Goal: Task Accomplishment & Management: Manage account settings

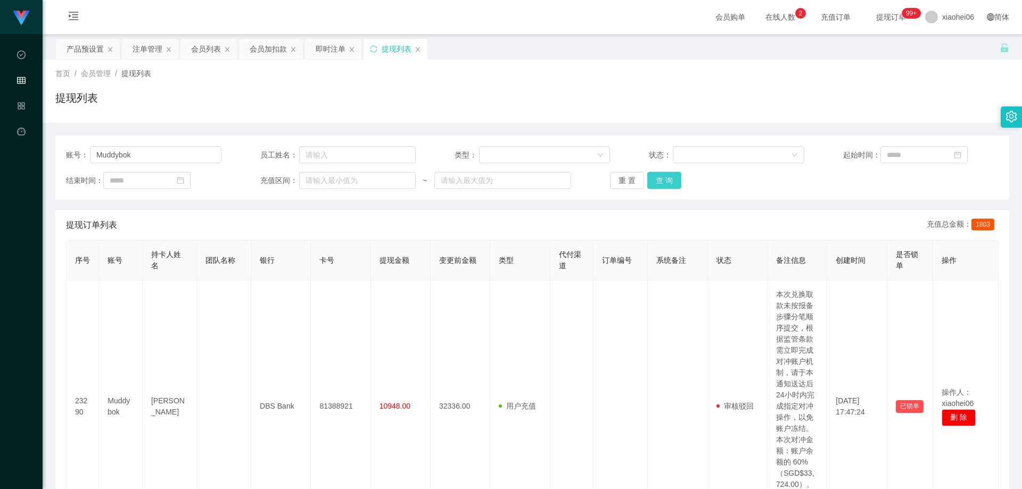
scroll to position [53, 0]
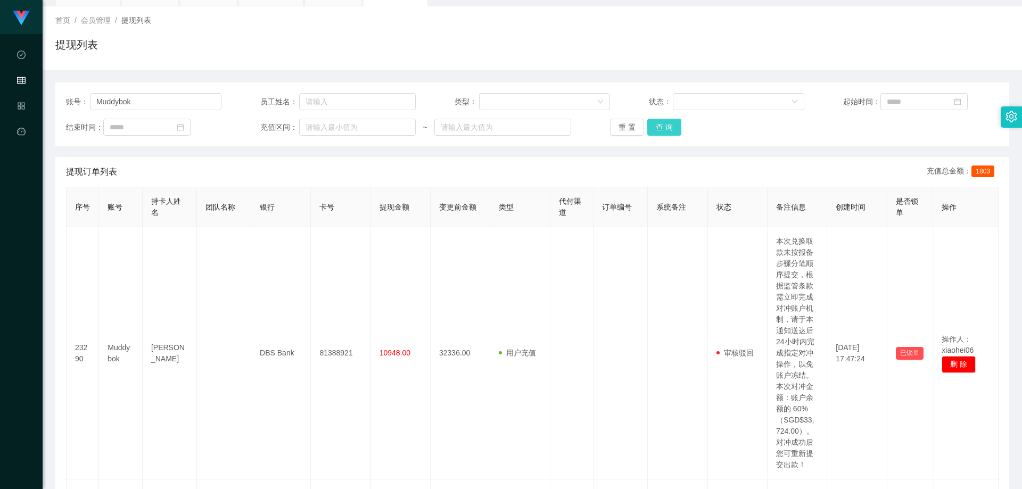
click at [663, 129] on button "查 询" at bounding box center [664, 127] width 34 height 17
click at [632, 160] on div "提现订单列表 充值总金额： 1803" at bounding box center [532, 172] width 933 height 30
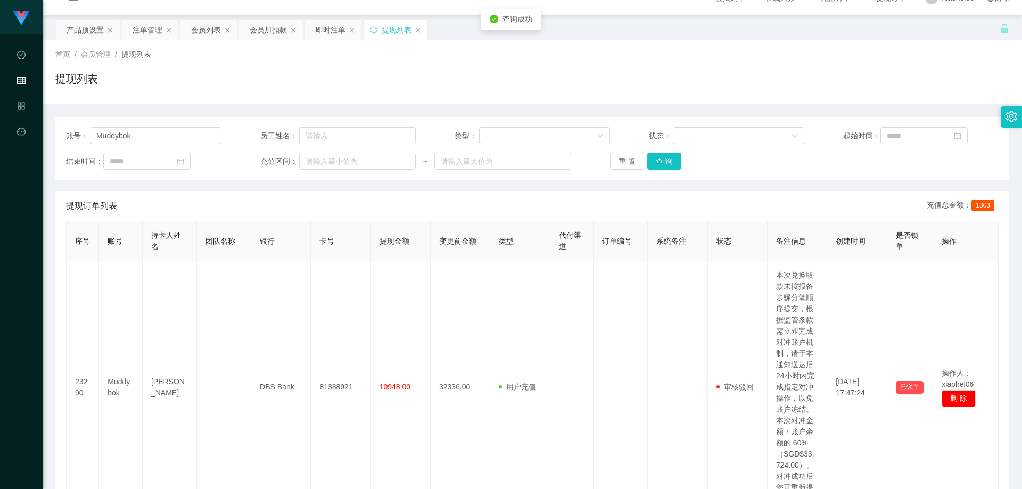
scroll to position [0, 0]
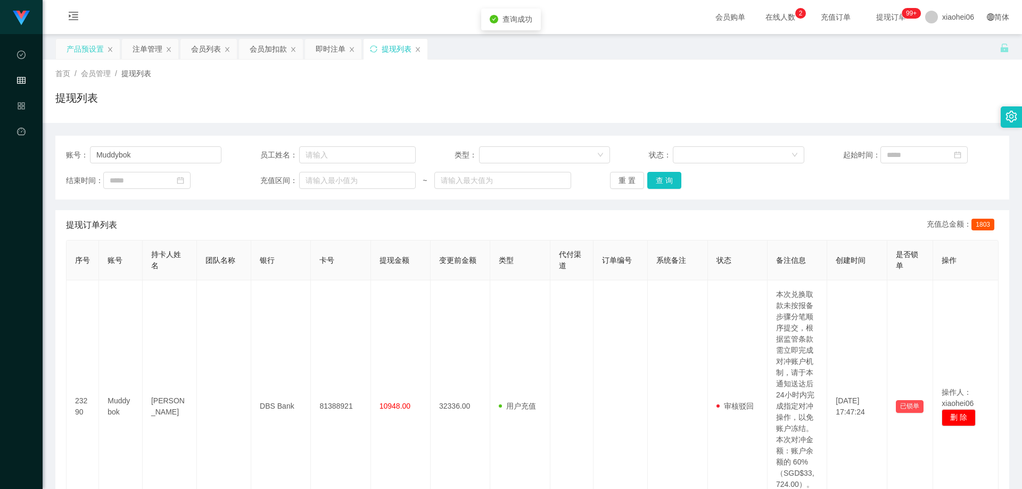
click at [93, 46] on div "产品预设置" at bounding box center [85, 49] width 37 height 20
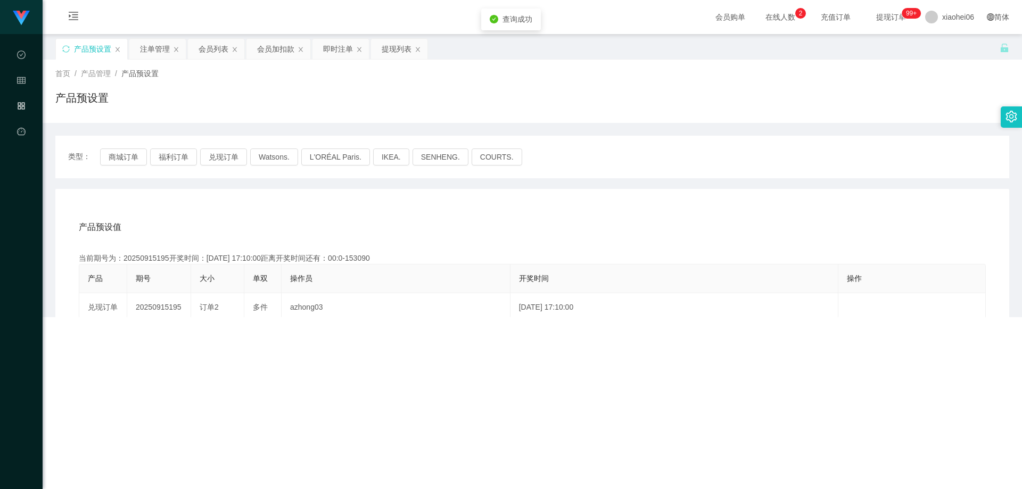
click at [276, 101] on div "产品预设置" at bounding box center [532, 102] width 954 height 24
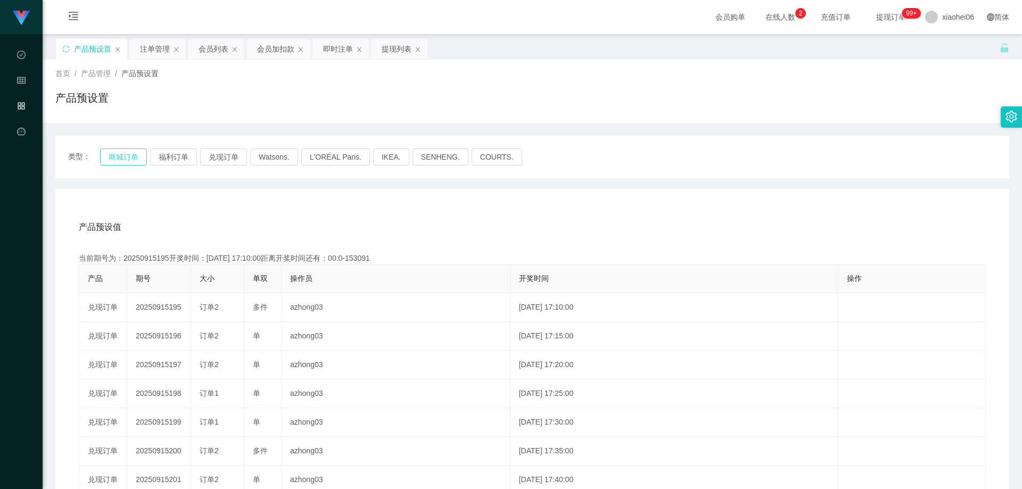
click at [121, 159] on button "商城订单" at bounding box center [123, 157] width 47 height 17
click at [594, 104] on div "产品预设置" at bounding box center [532, 102] width 954 height 24
click at [624, 96] on div "产品预设置" at bounding box center [532, 102] width 954 height 24
click at [678, 71] on div "首页 / 产品管理 / 产品预设置 /" at bounding box center [532, 73] width 954 height 11
click at [67, 48] on icon "图标: sync" at bounding box center [65, 48] width 7 height 7
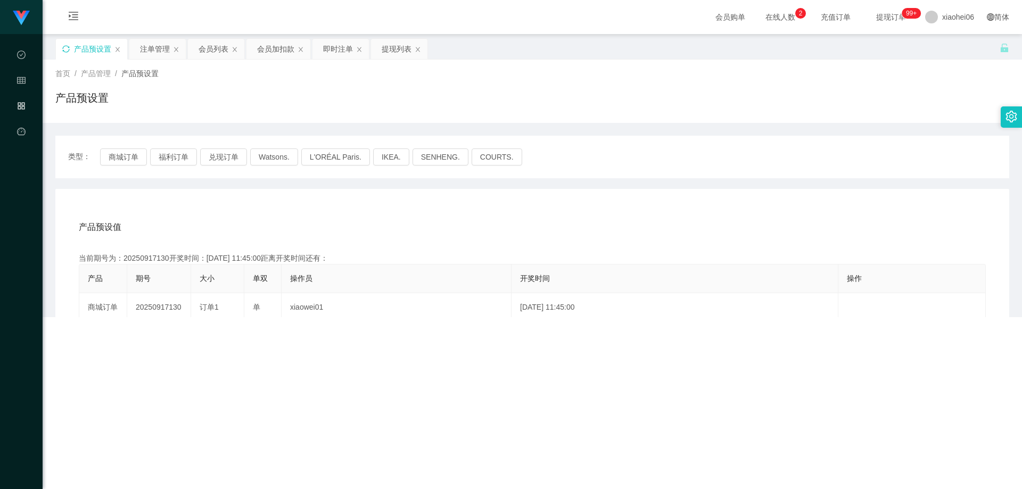
click at [404, 106] on div "产品预设置" at bounding box center [532, 102] width 954 height 24
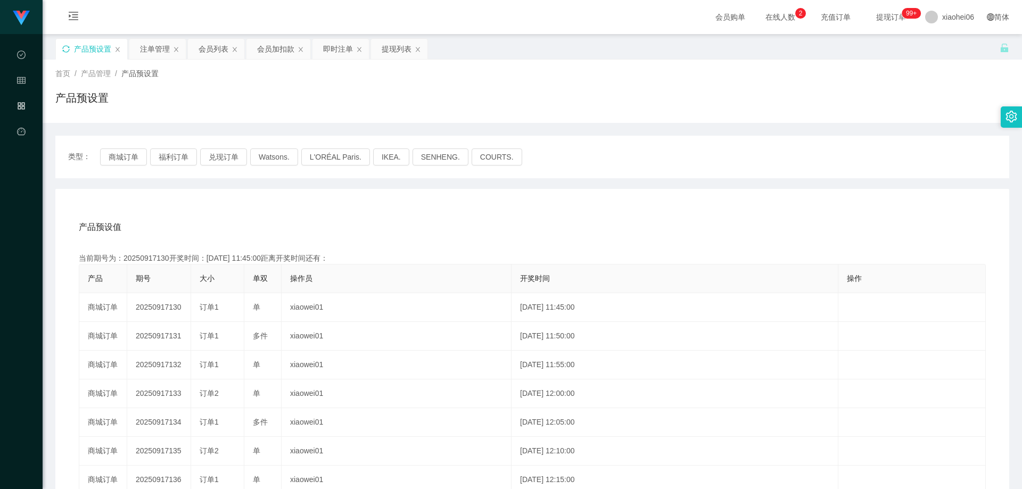
click at [150, 210] on div "产品预设值 添加期号 当前期号为：20250917130开奖时间：[DATE] 11:45:00距离开奖时间还有： 产品 期号 大小 单双 操作员 开奖时间 …" at bounding box center [532, 408] width 954 height 439
click at [134, 155] on button "商城订单" at bounding box center [123, 157] width 47 height 17
drag, startPoint x: 268, startPoint y: 226, endPoint x: 304, endPoint y: 232, distance: 36.1
click at [272, 227] on div "产品预设值 添加期号" at bounding box center [532, 227] width 907 height 30
drag, startPoint x: 745, startPoint y: 125, endPoint x: 828, endPoint y: 84, distance: 92.6
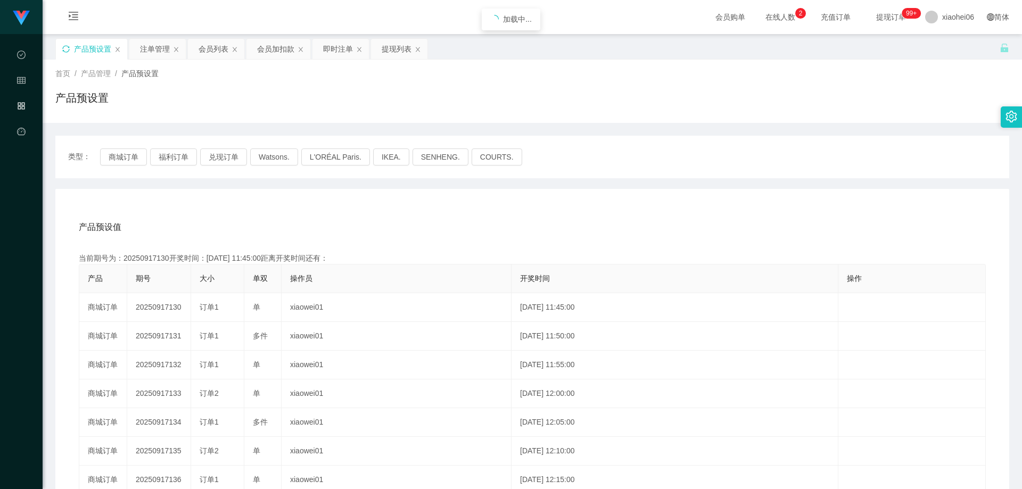
click at [761, 122] on div "首页 / 产品管理 / 产品预设置 / 产品预设置 类型： 商城订单 福利订单 兑现订单 Watsons. L'ORÉAL Paris. IKEA. [GEO…" at bounding box center [532, 344] width 954 height 568
click at [313, 251] on div "产品预设值 添加期号 当前期号为：20250917130开奖时间：[DATE] 11:45:00距离开奖时间还有：03:20 产品 期号 大小 单双 操作员 …" at bounding box center [532, 413] width 929 height 403
click at [309, 212] on div "产品预设值 添加期号" at bounding box center [532, 227] width 907 height 30
click at [171, 235] on div "产品预设值 添加期号" at bounding box center [532, 227] width 907 height 30
click at [225, 262] on div "当前期号为：20250917130开奖时间：[DATE] 11:45:00距离开奖时间还有：02:55" at bounding box center [532, 258] width 907 height 11
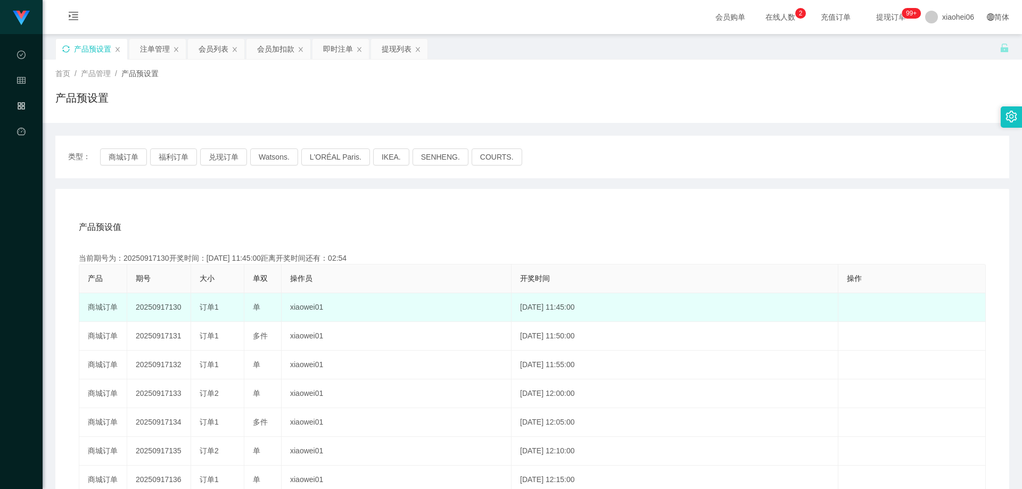
click at [207, 310] on span "订单1" at bounding box center [209, 307] width 19 height 9
click at [160, 304] on td "20250917130" at bounding box center [159, 307] width 64 height 29
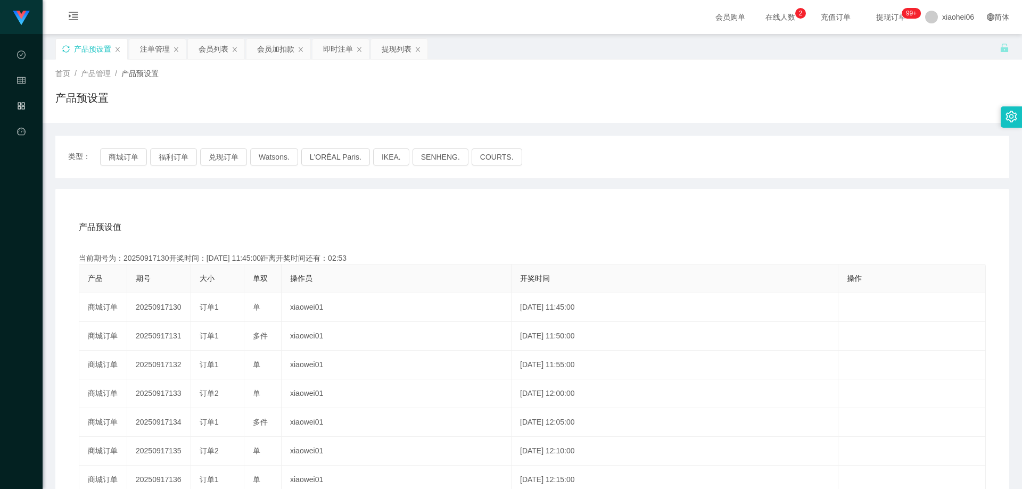
copy td "20250917130"
click at [594, 215] on div "产品预设值 添加期号" at bounding box center [532, 227] width 907 height 30
click at [181, 269] on th "期号" at bounding box center [159, 279] width 64 height 29
drag, startPoint x: 156, startPoint y: 259, endPoint x: 167, endPoint y: 257, distance: 10.9
click at [167, 257] on div "当前期号为：20250917130开奖时间：[DATE] 11:45:00距离开奖时间还有：02:43" at bounding box center [532, 258] width 907 height 11
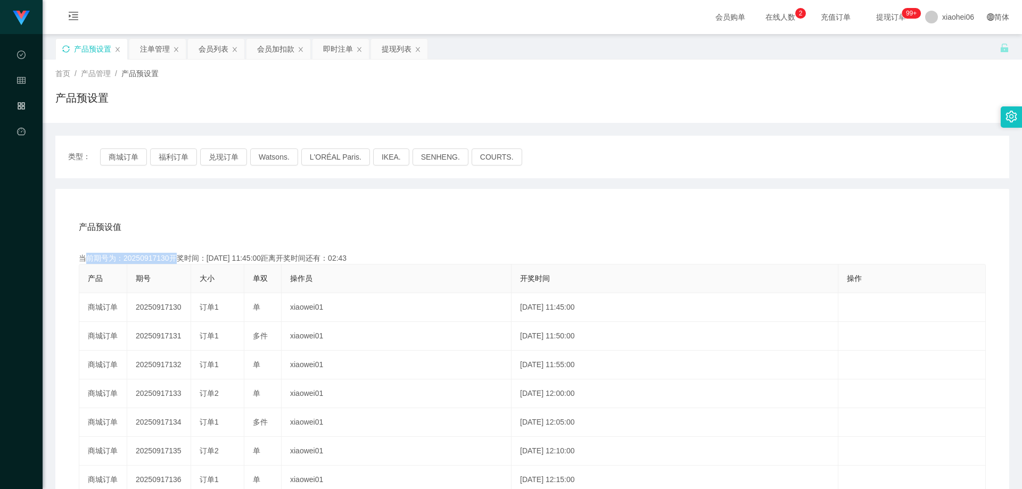
copy div "当前期号为：20250917130"
drag, startPoint x: 259, startPoint y: 245, endPoint x: 229, endPoint y: 252, distance: 31.1
click at [257, 247] on div "产品预设值 添加期号 当前期号为：20250917130开奖时间：[DATE] 11:45:00距离开奖时间还有：02:42 产品 期号 大小 单双 操作员 …" at bounding box center [532, 413] width 929 height 403
drag, startPoint x: 168, startPoint y: 258, endPoint x: 158, endPoint y: 258, distance: 10.6
click at [158, 258] on div "当前期号为：20250917130开奖时间：[DATE] 11:45:00距离开奖时间还有：02:41" at bounding box center [532, 258] width 907 height 11
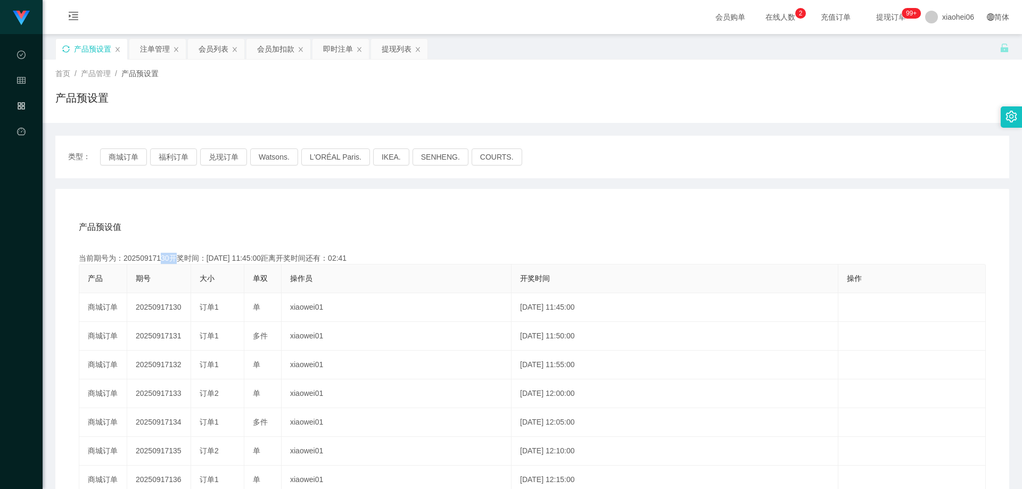
copy div "130"
drag, startPoint x: 496, startPoint y: 217, endPoint x: 729, endPoint y: 150, distance: 242.2
click at [499, 217] on div "产品预设值 添加期号" at bounding box center [532, 227] width 907 height 30
click at [476, 218] on div "产品预设值 添加期号" at bounding box center [532, 227] width 907 height 30
click at [176, 207] on div "产品预设值 添加期号 当前期号为：20250917130开奖时间：[DATE] 11:45:00距离开奖时间还有：00:0-13 产品 期号 大小 单双 操作…" at bounding box center [532, 408] width 954 height 439
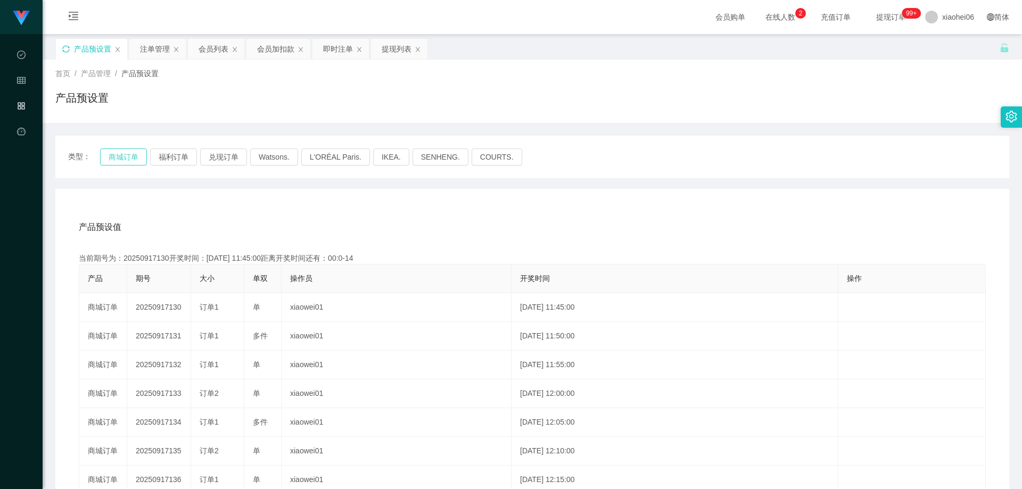
click at [121, 157] on button "商城订单" at bounding box center [123, 157] width 47 height 17
click at [193, 199] on div "产品预设值 添加期号 当前期号为：20250917130开奖时间：[DATE] 11:45:00距离开奖时间还有：00:0-14 产品 期号 大小 单双 操作…" at bounding box center [532, 408] width 954 height 439
click at [155, 53] on div "注单管理" at bounding box center [155, 49] width 30 height 20
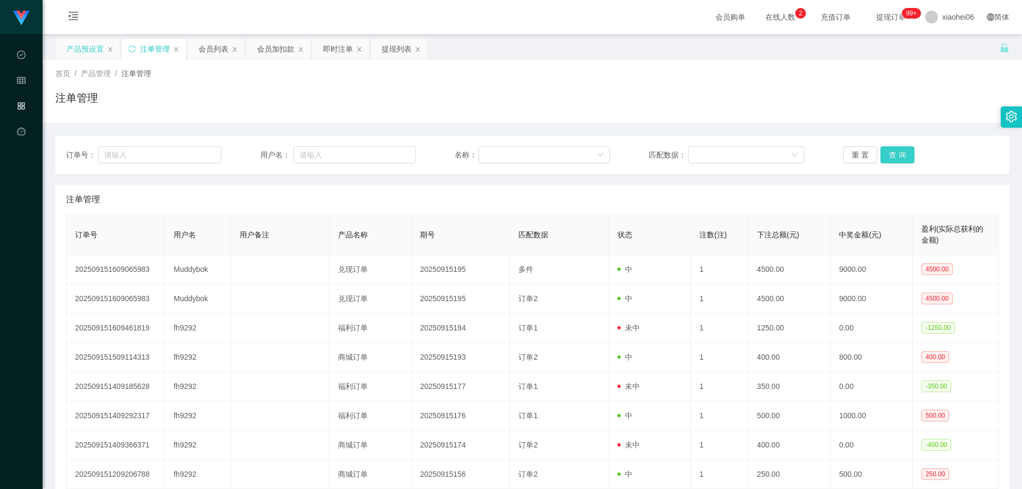
click at [892, 158] on button "查 询" at bounding box center [898, 154] width 34 height 17
click at [832, 195] on div "注单管理" at bounding box center [532, 200] width 933 height 30
click at [793, 203] on div "注单管理" at bounding box center [532, 200] width 933 height 30
click at [684, 205] on div "注单管理" at bounding box center [532, 200] width 933 height 30
click at [645, 203] on div "注单管理" at bounding box center [532, 200] width 933 height 30
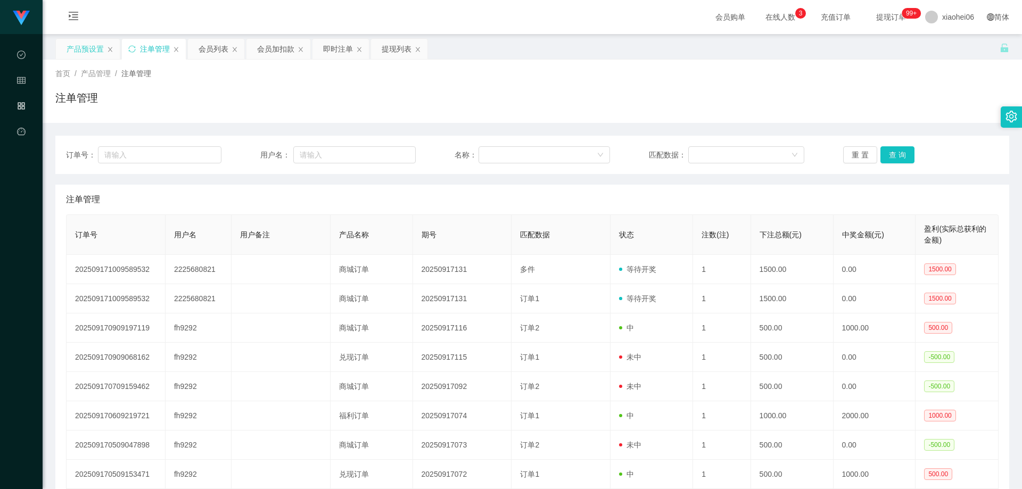
click at [645, 203] on div "注单管理" at bounding box center [532, 200] width 933 height 30
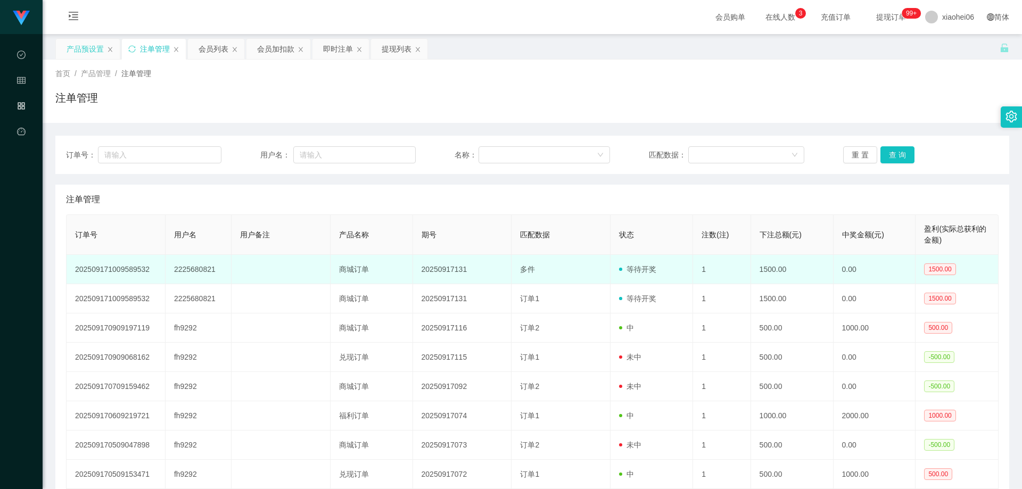
click at [192, 271] on td "2225680821" at bounding box center [199, 269] width 66 height 29
copy td "2225680821"
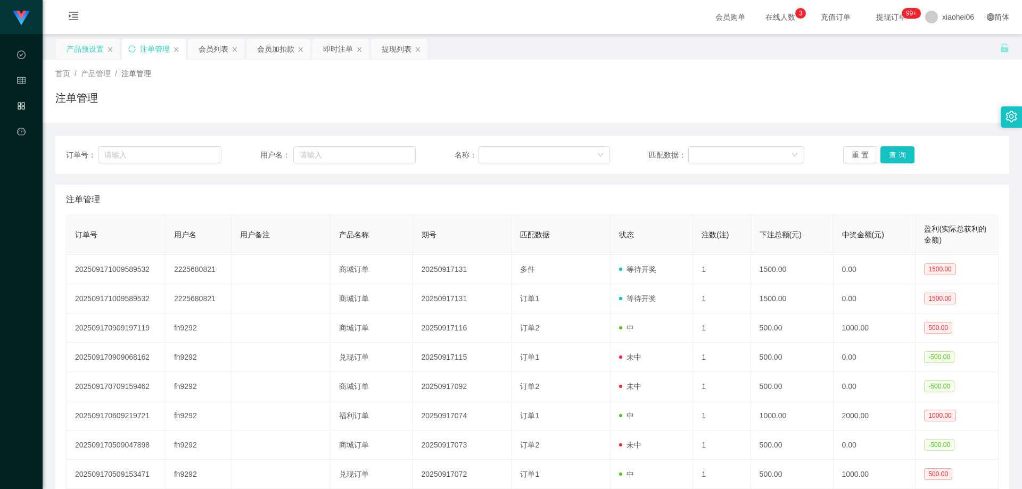
click at [440, 188] on div "注单管理" at bounding box center [532, 200] width 933 height 30
click at [448, 93] on div "注单管理" at bounding box center [532, 102] width 954 height 24
click at [216, 55] on div "会员列表" at bounding box center [214, 49] width 30 height 20
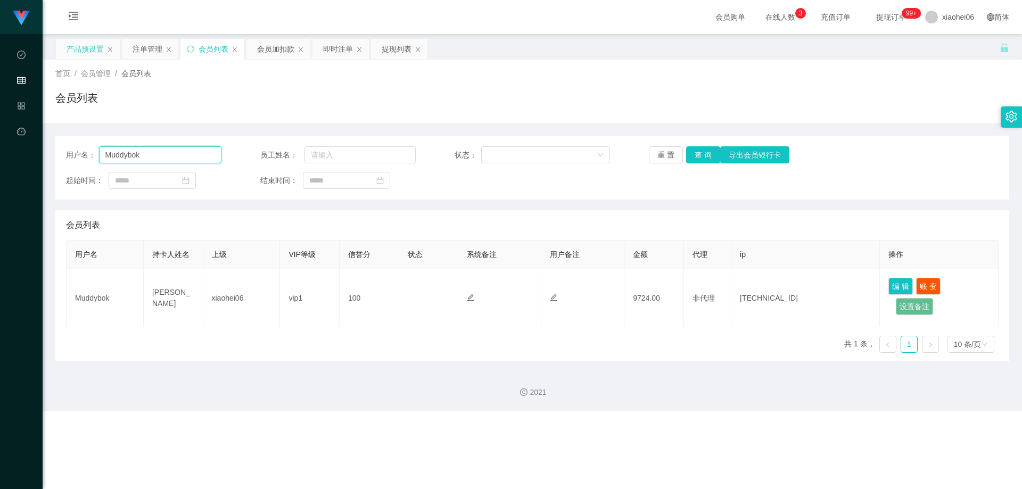
click at [177, 157] on input "Muddybok" at bounding box center [160, 154] width 122 height 17
paste input "2225680821"
type input "2225680821"
click at [709, 154] on button "查 询" at bounding box center [703, 154] width 34 height 17
click at [633, 191] on div "用户名： 2225680821 员工姓名： 状态： 重 置 查 询 导出会员银行卡 起始时间： 结束时间：" at bounding box center [532, 168] width 954 height 64
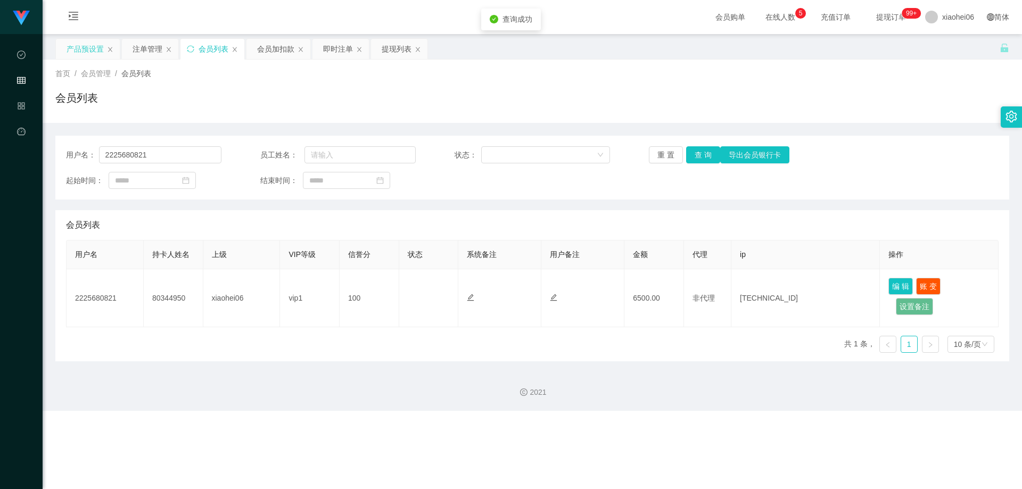
click at [633, 191] on div "用户名： 2225680821 员工姓名： 状态： 重 置 查 询 导出会员银行卡 起始时间： 结束时间：" at bounding box center [532, 168] width 954 height 64
click at [586, 96] on div "会员列表" at bounding box center [532, 102] width 954 height 24
click at [368, 88] on div "首页 / 会员管理 / 会员列表 / 会员列表" at bounding box center [532, 91] width 954 height 46
click at [96, 51] on div "产品预设置" at bounding box center [85, 49] width 37 height 20
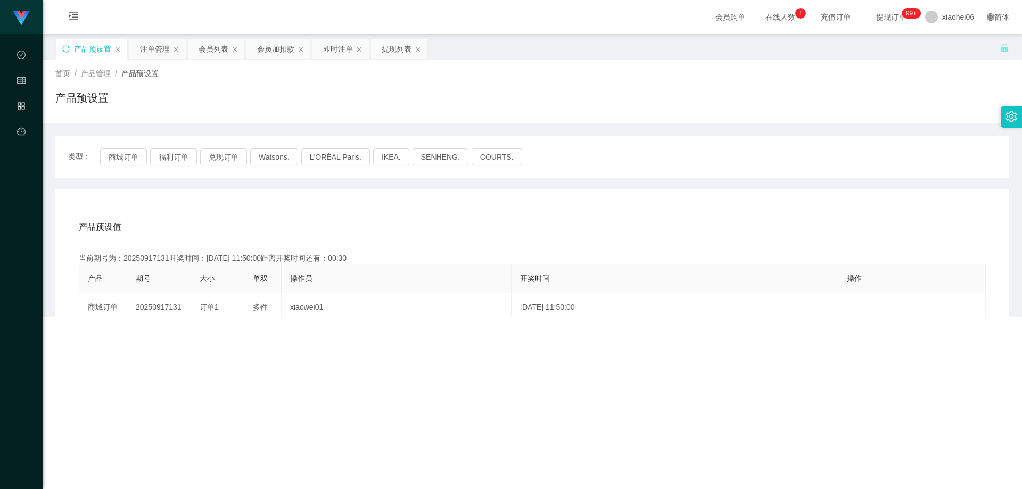
click at [386, 89] on div "首页 / 产品管理 / 产品预设置 / 产品预设置" at bounding box center [532, 91] width 954 height 46
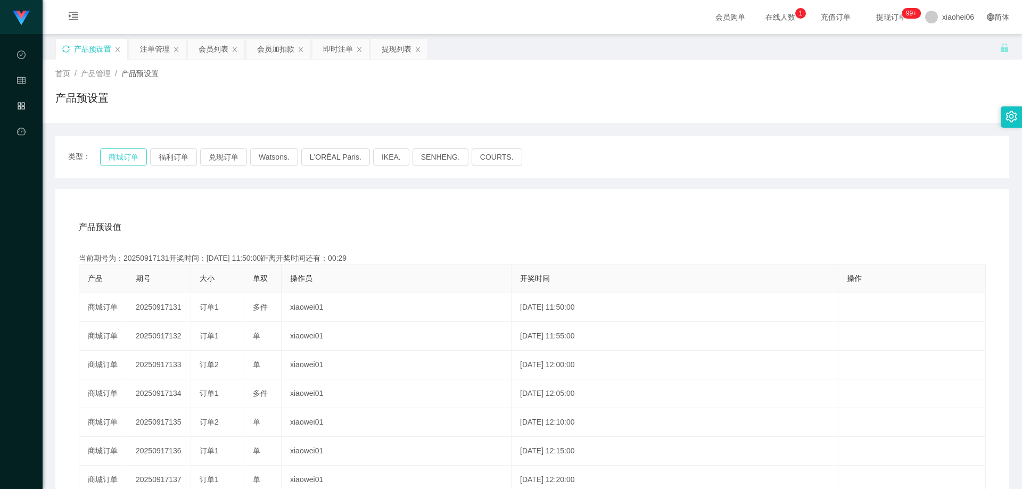
click at [127, 161] on button "商城订单" at bounding box center [123, 157] width 47 height 17
click at [250, 214] on div "产品预设值 添加期号" at bounding box center [532, 227] width 907 height 30
click at [315, 72] on div "首页 / 产品管理 / 产品预设置 /" at bounding box center [532, 73] width 954 height 11
click at [355, 142] on div "类型： 商城订单 福利订单 兑现订单 Watsons. L'ORÉAL Paris. IKEA. [GEOGRAPHIC_DATA]. COURTS." at bounding box center [532, 157] width 954 height 43
click at [457, 93] on div "产品预设置" at bounding box center [532, 102] width 954 height 24
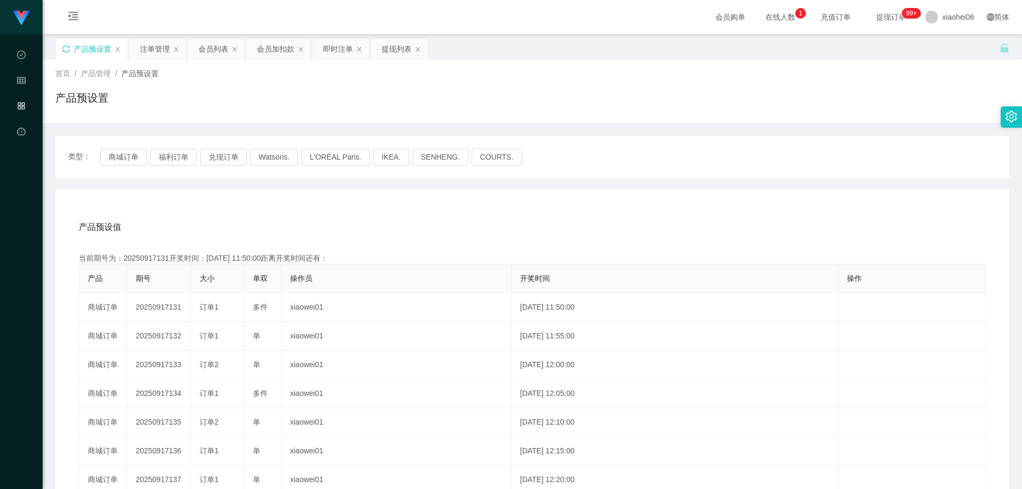
click at [368, 95] on div "产品预设置" at bounding box center [532, 102] width 954 height 24
drag, startPoint x: 676, startPoint y: 124, endPoint x: 691, endPoint y: 127, distance: 14.6
click at [677, 124] on div "类型： 商城订单 福利订单 兑现订单 Watsons. L'ORÉAL Paris. IKEA. [GEOGRAPHIC_DATA]. COURTS. 产品预…" at bounding box center [532, 375] width 954 height 505
click at [319, 96] on div "产品预设置" at bounding box center [532, 102] width 954 height 24
click at [110, 155] on button "商城订单" at bounding box center [123, 157] width 47 height 17
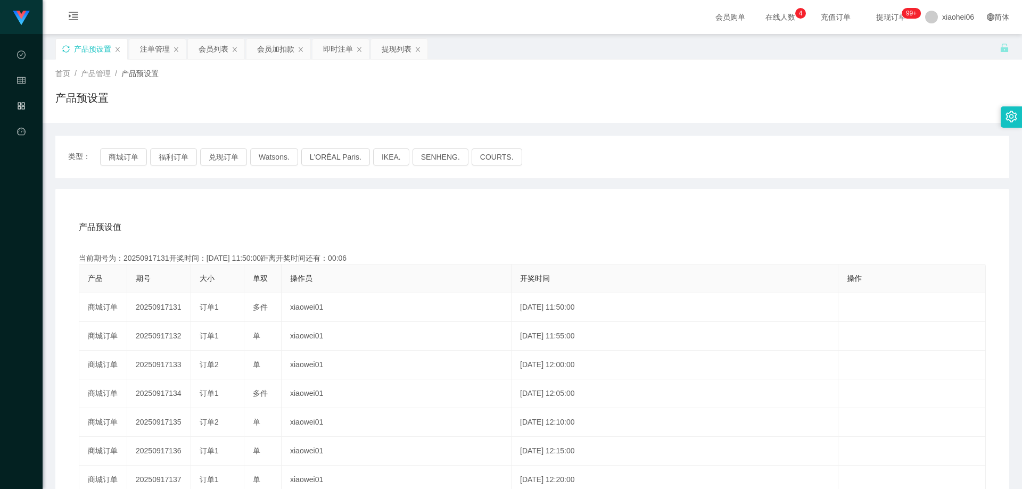
click at [233, 226] on div "产品预设值 添加期号" at bounding box center [532, 227] width 907 height 30
click at [286, 129] on div "类型： 商城订单 福利订单 兑现订单 Watsons. L'ORÉAL Paris. IKEA. [GEOGRAPHIC_DATA]. COURTS. 产品预…" at bounding box center [532, 375] width 954 height 505
click at [195, 209] on div "产品预设值 添加期号 当前期号为：20250917131开奖时间：[DATE] 11:50:00距离开奖时间还有： 产品 期号 大小 单双 操作员 开奖时间 …" at bounding box center [532, 408] width 954 height 439
drag, startPoint x: 158, startPoint y: 47, endPoint x: 192, endPoint y: 56, distance: 35.3
click at [157, 47] on div "注单管理" at bounding box center [155, 49] width 30 height 20
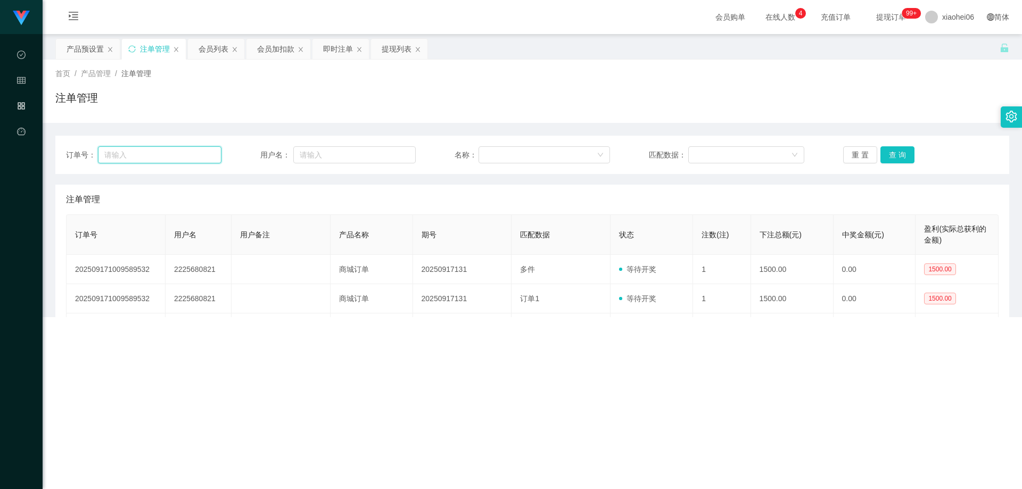
click at [161, 149] on input "text" at bounding box center [160, 154] width 124 height 17
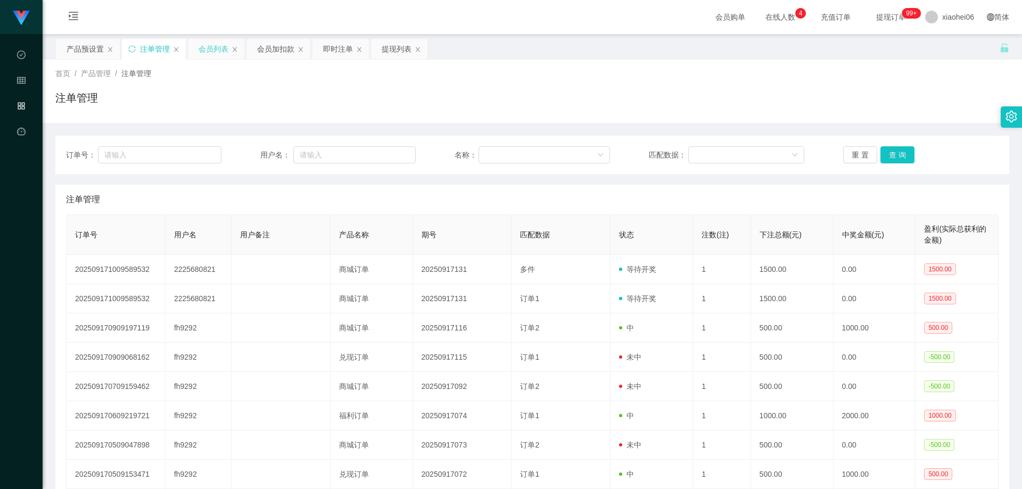
click at [209, 49] on div "会员列表" at bounding box center [214, 49] width 30 height 20
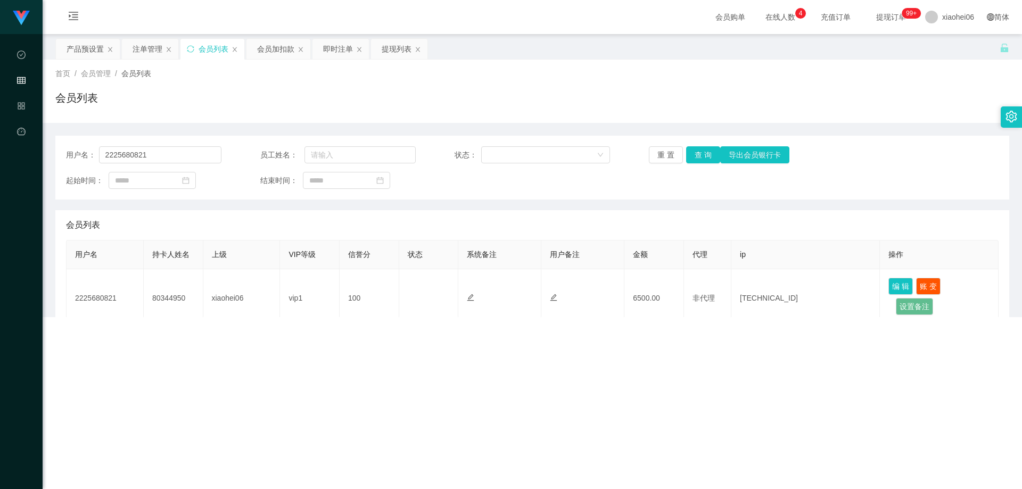
drag, startPoint x: 326, startPoint y: 79, endPoint x: 307, endPoint y: 97, distance: 25.6
click at [327, 79] on div "首页 / 会员管理 / 会员列表 / 会员列表" at bounding box center [532, 91] width 954 height 46
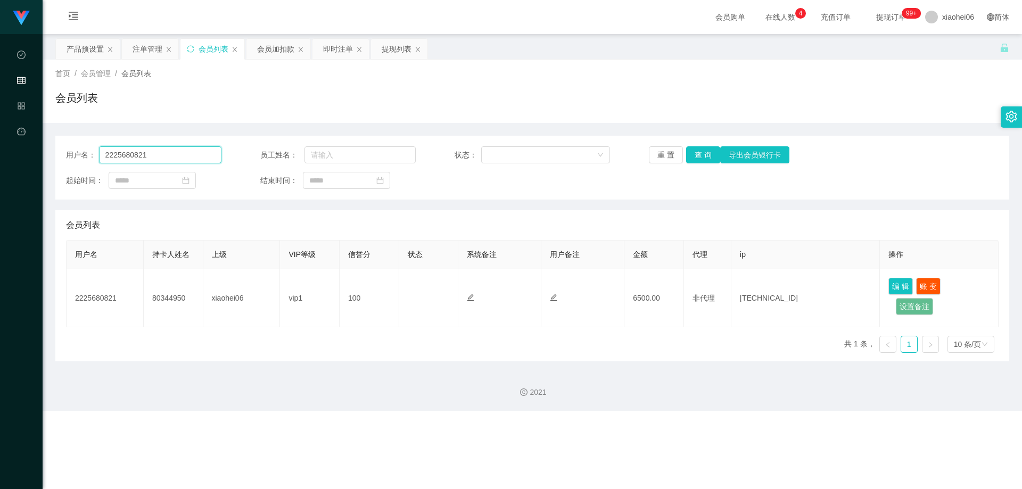
click at [176, 153] on input "2225680821" at bounding box center [160, 154] width 122 height 17
click at [695, 147] on button "查 询" at bounding box center [703, 154] width 34 height 17
drag, startPoint x: 755, startPoint y: 109, endPoint x: 890, endPoint y: 51, distance: 147.4
click at [757, 109] on div "会员列表" at bounding box center [532, 102] width 954 height 24
click at [654, 173] on div "起始时间： 结束时间：" at bounding box center [532, 180] width 933 height 17
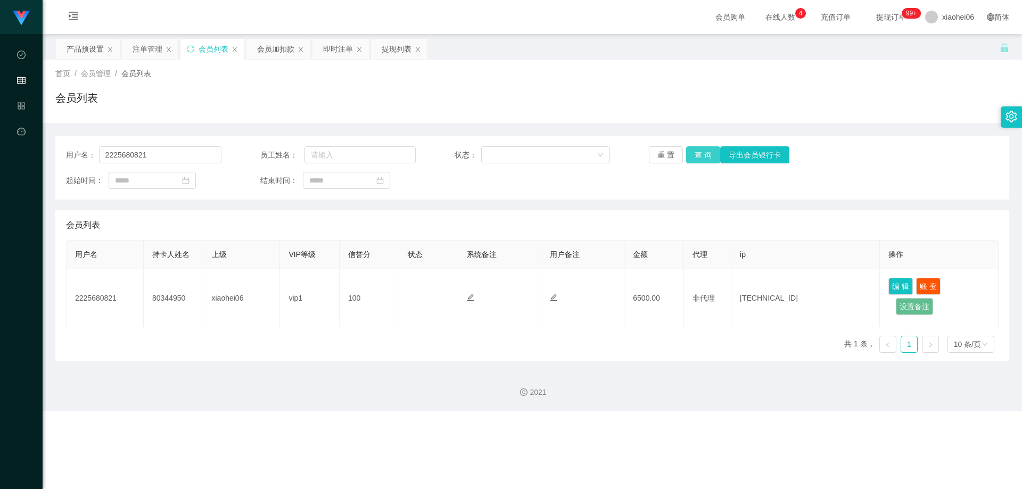
click at [693, 157] on button "查 询" at bounding box center [703, 154] width 34 height 17
click at [672, 208] on div "用户名： 2225680821 员工姓名： 状态： 重 置 查 询 导出会员银行卡 起始时间： 结束时间： 会员列表 用户名 持卡人姓名 上级 VIP等级 信…" at bounding box center [532, 249] width 954 height 226
click at [693, 160] on button "查 询" at bounding box center [703, 154] width 34 height 17
click at [695, 184] on div "起始时间： 结束时间：" at bounding box center [532, 180] width 933 height 17
click at [696, 159] on button "查 询" at bounding box center [703, 154] width 34 height 17
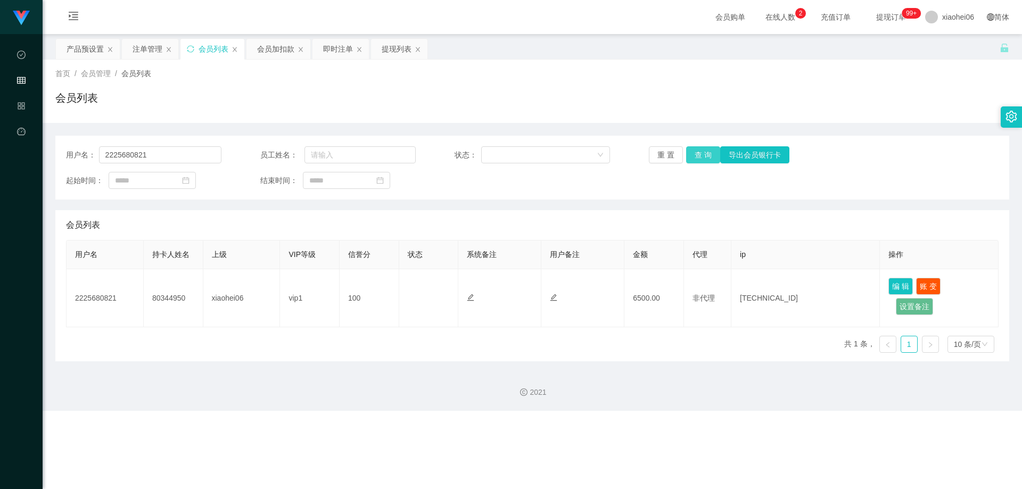
click at [697, 151] on button "查 询" at bounding box center [703, 154] width 34 height 17
